Goal: Information Seeking & Learning: Learn about a topic

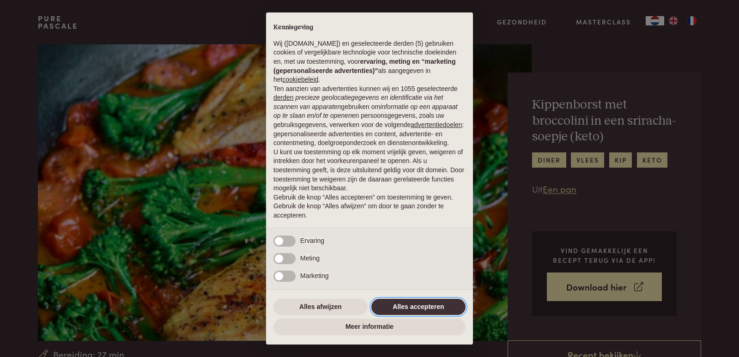
click at [396, 304] on button "Alles accepteren" at bounding box center [418, 307] width 94 height 17
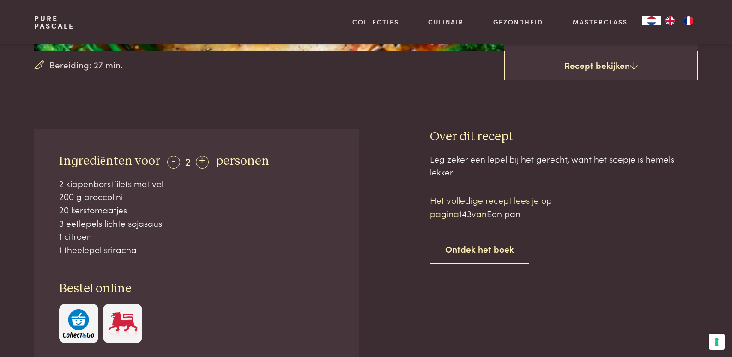
scroll to position [301, 0]
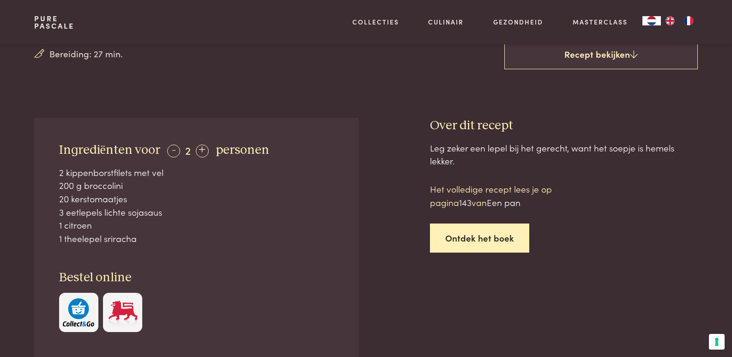
click at [485, 234] on link "Ontdek het boek" at bounding box center [479, 238] width 99 height 29
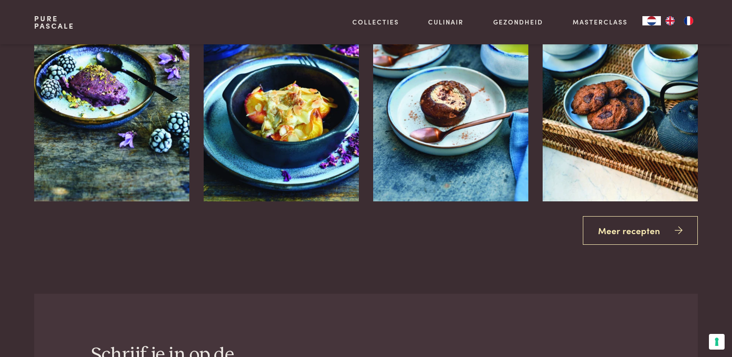
scroll to position [1329, 0]
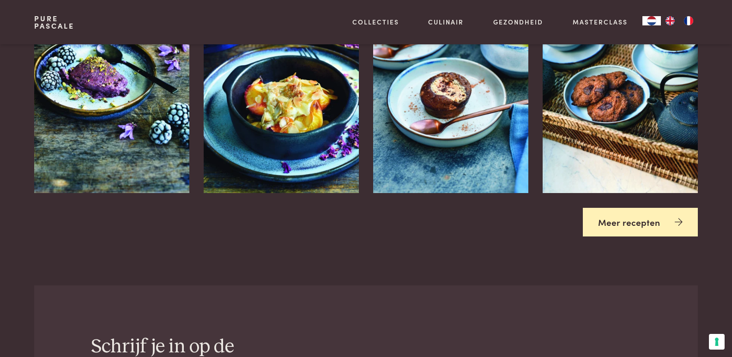
click at [640, 220] on link "Meer recepten" at bounding box center [640, 222] width 115 height 29
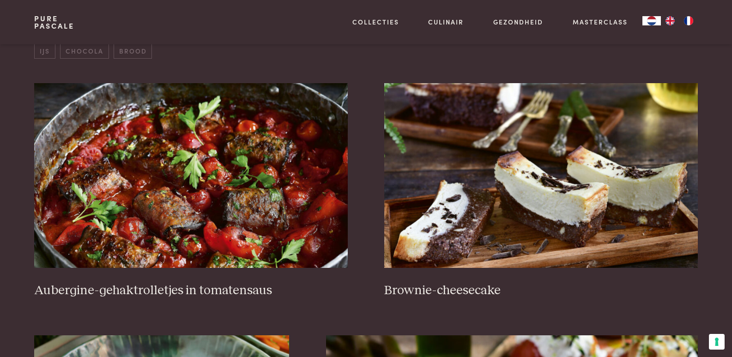
scroll to position [362, 0]
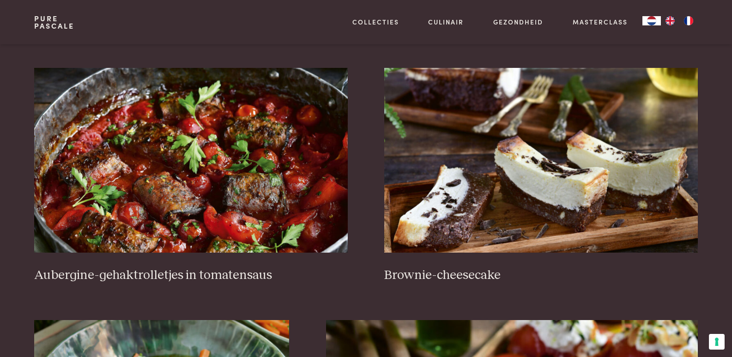
drag, startPoint x: 737, startPoint y: 31, endPoint x: 738, endPoint y: 65, distance: 33.3
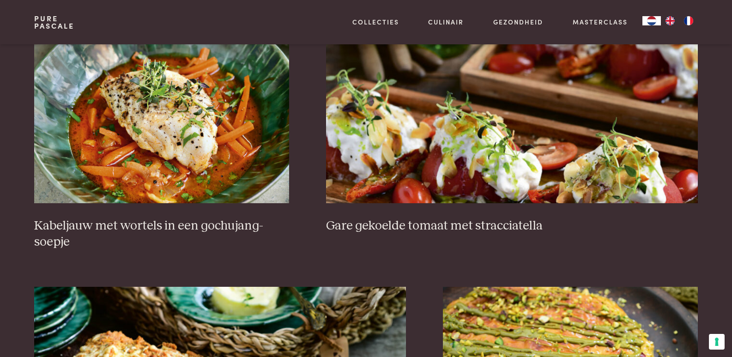
scroll to position [674, 0]
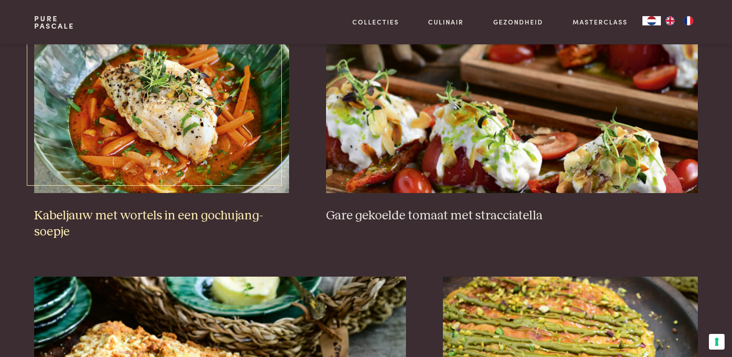
click at [170, 215] on h3 "Kabeljauw met wortels in een gochujang-soepje" at bounding box center [161, 224] width 255 height 32
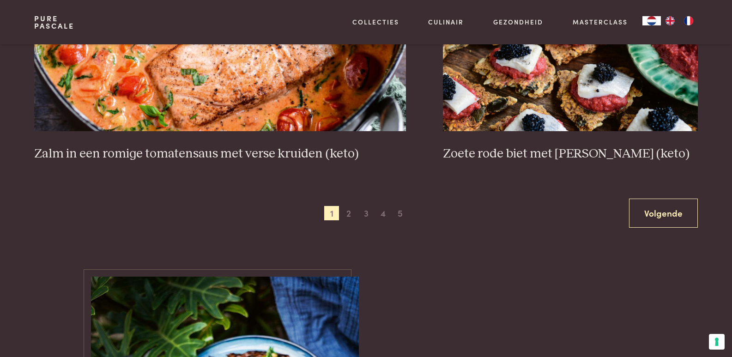
scroll to position [1765, 0]
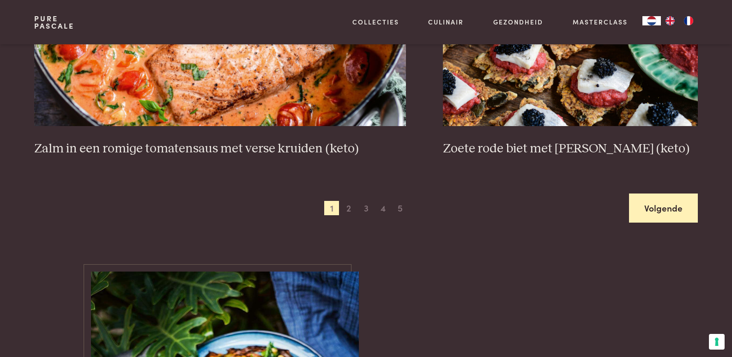
click at [658, 201] on link "Volgende" at bounding box center [663, 207] width 69 height 29
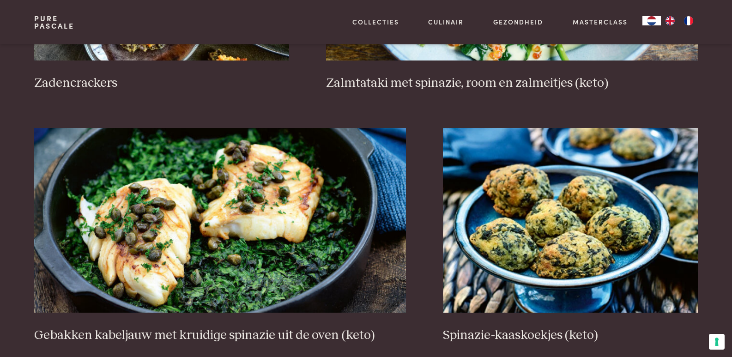
scroll to position [1595, 0]
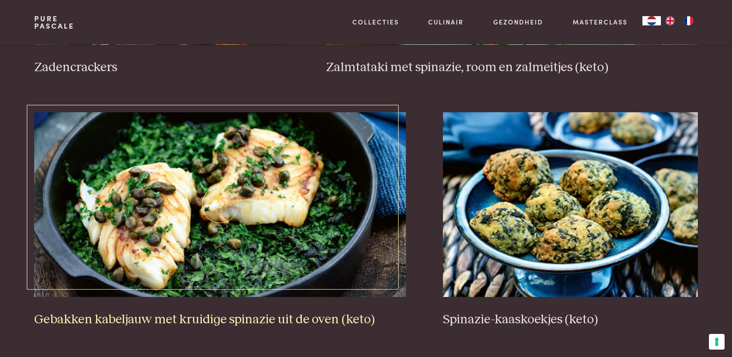
click at [248, 235] on img at bounding box center [220, 204] width 372 height 185
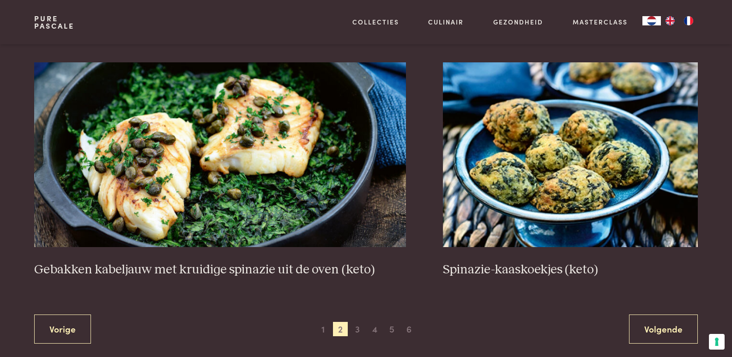
scroll to position [1649, 0]
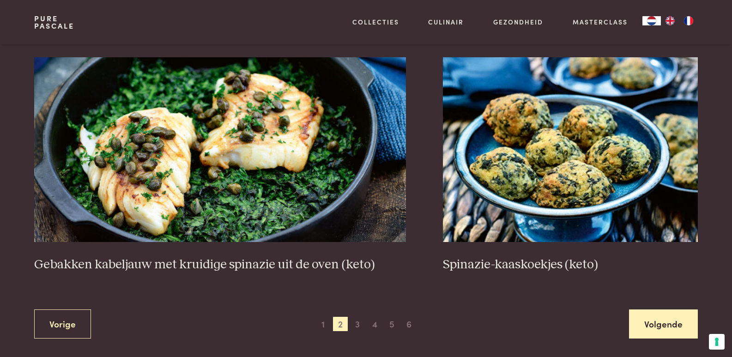
click at [656, 323] on link "Volgende" at bounding box center [663, 323] width 69 height 29
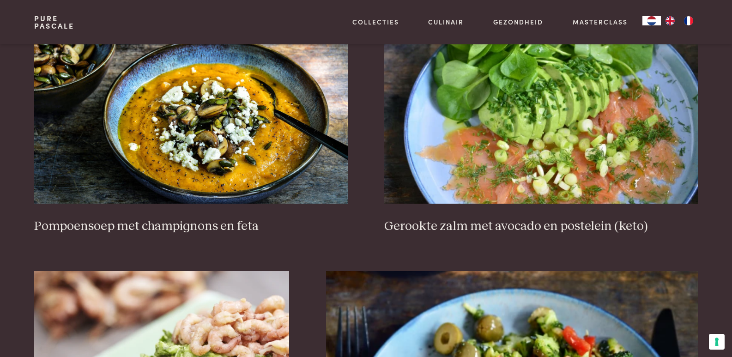
scroll to position [1232, 0]
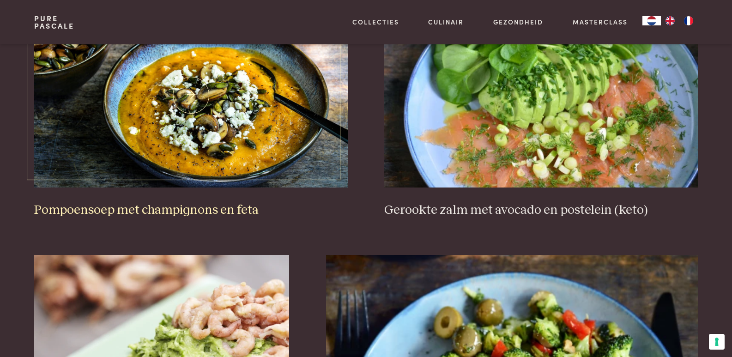
click at [236, 175] on img at bounding box center [190, 95] width 313 height 185
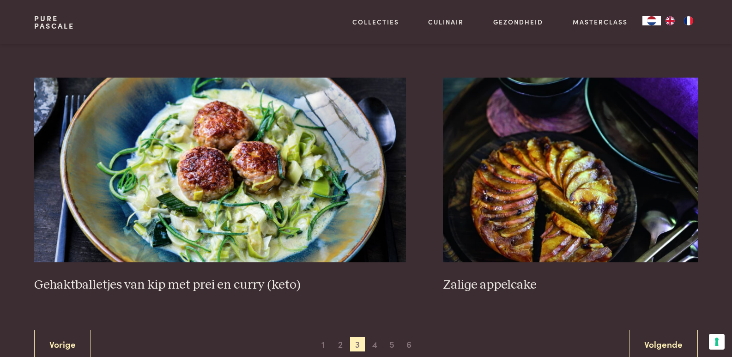
scroll to position [1693, 0]
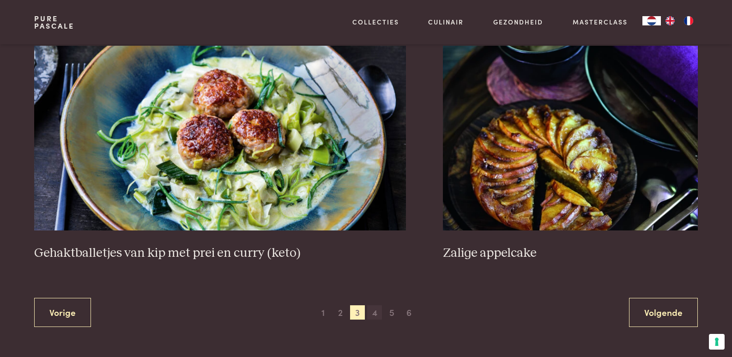
click at [373, 314] on span "4" at bounding box center [374, 312] width 15 height 15
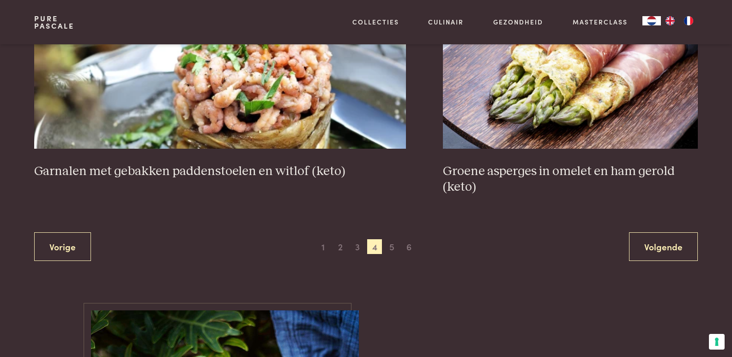
scroll to position [1681, 0]
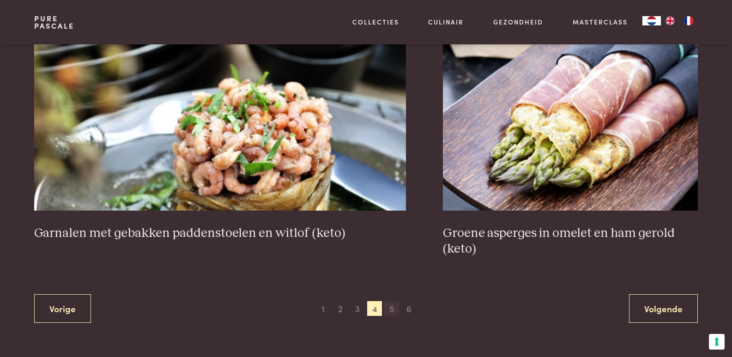
click at [391, 308] on span "5" at bounding box center [391, 308] width 15 height 15
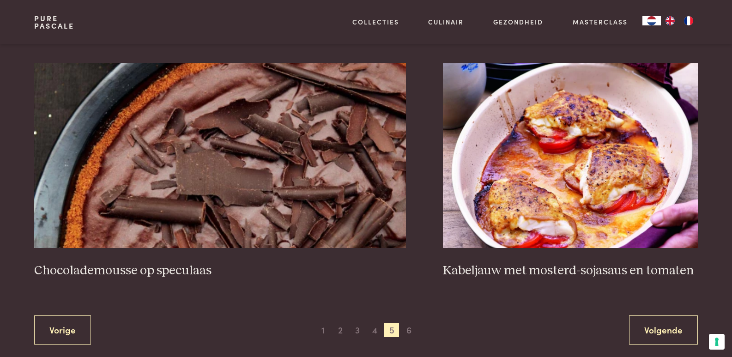
scroll to position [1666, 0]
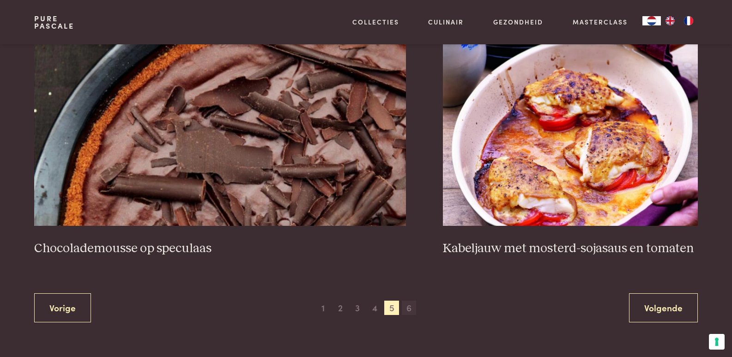
click at [406, 305] on span "6" at bounding box center [409, 308] width 15 height 15
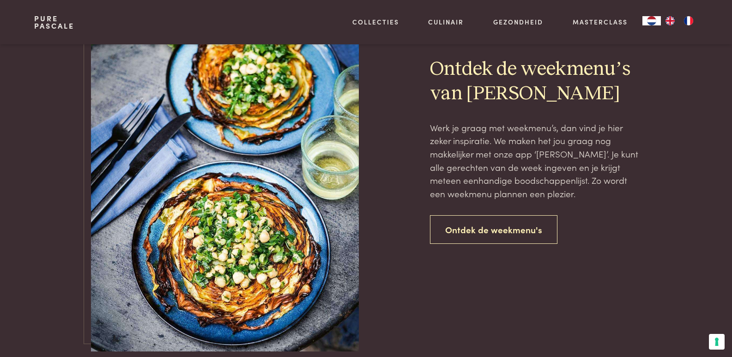
scroll to position [814, 0]
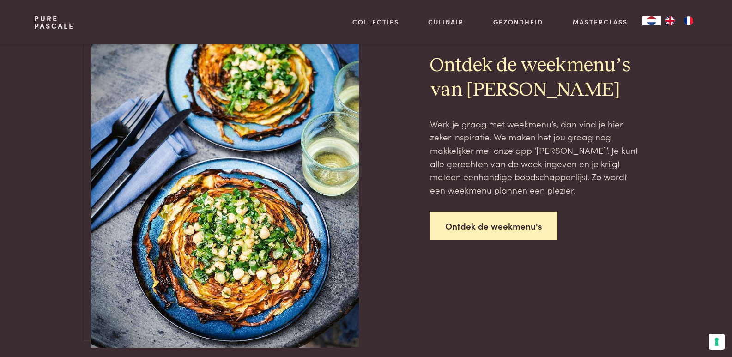
click at [492, 224] on link "Ontdek de weekmenu's" at bounding box center [493, 225] width 127 height 29
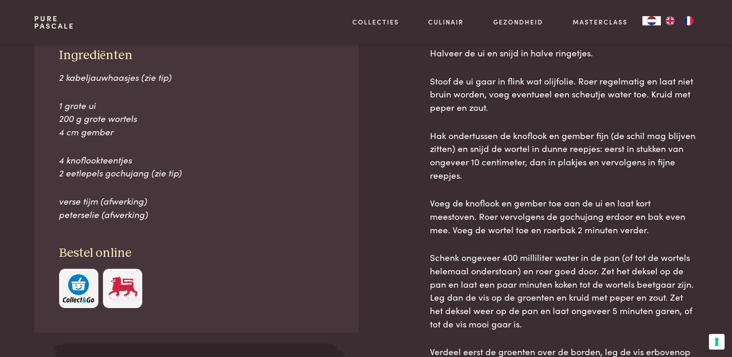
scroll to position [425, 0]
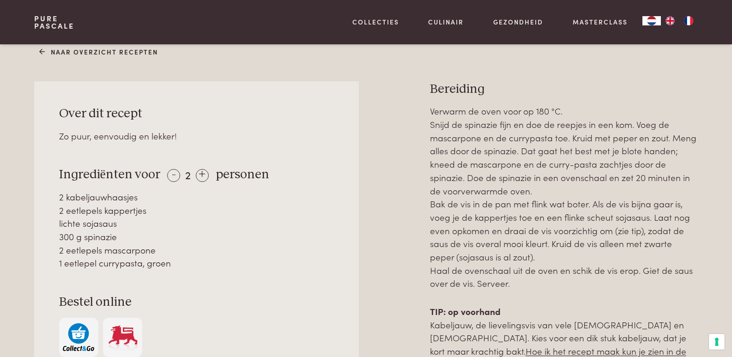
scroll to position [399, 0]
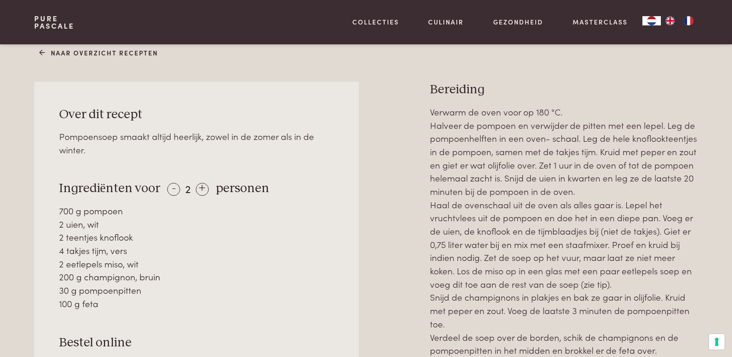
scroll to position [396, 0]
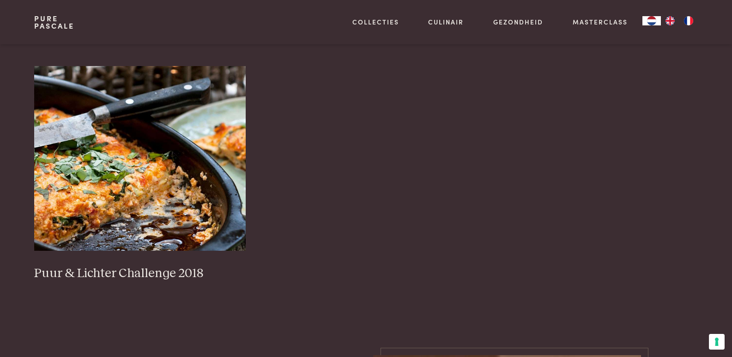
scroll to position [905, 0]
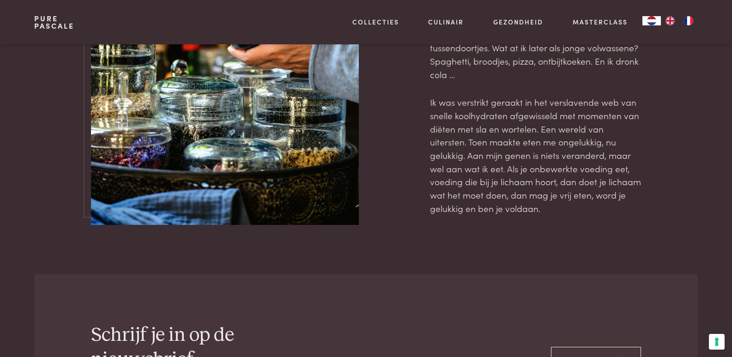
drag, startPoint x: 737, startPoint y: 32, endPoint x: 736, endPoint y: 318, distance: 285.8
